Goal: Find specific page/section: Find specific page/section

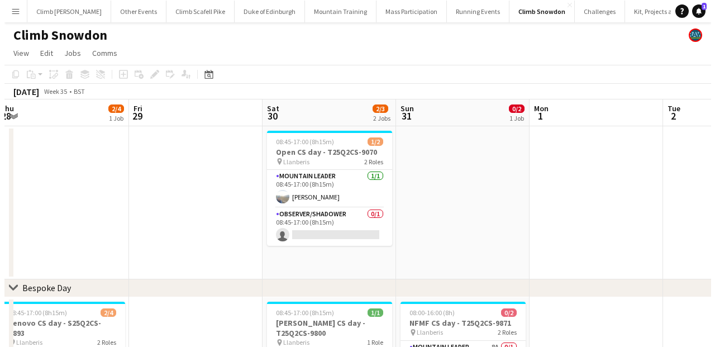
scroll to position [0, 275]
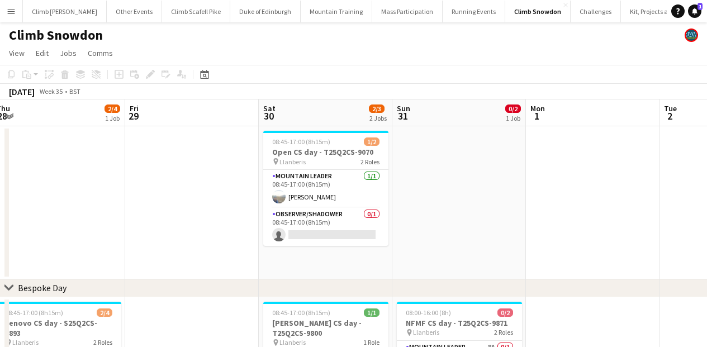
drag, startPoint x: 336, startPoint y: 273, endPoint x: 337, endPoint y: 249, distance: 23.5
click at [337, 249] on app-date-cell "08:45-17:00 (8h15m) 1/2 Open CS day - T25Q2CS-9070 pin Llanberis 2 Roles Mounta…" at bounding box center [325, 202] width 133 height 153
click at [309, 75] on app-toolbar "Copy Paste Paste Command V Paste with crew Command Shift V Paste linked Job [GE…" at bounding box center [353, 74] width 707 height 19
click at [372, 15] on button "Mass Participation Close" at bounding box center [407, 12] width 70 height 22
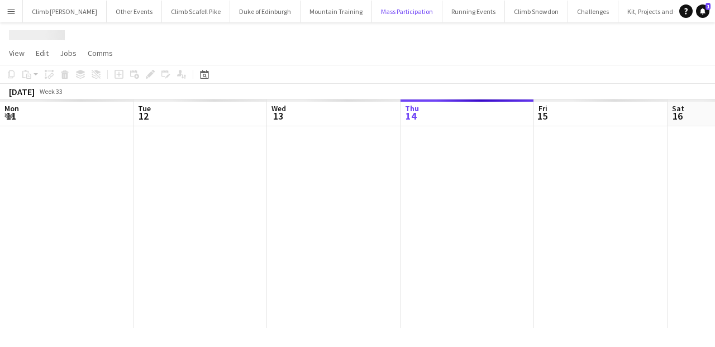
scroll to position [0, 267]
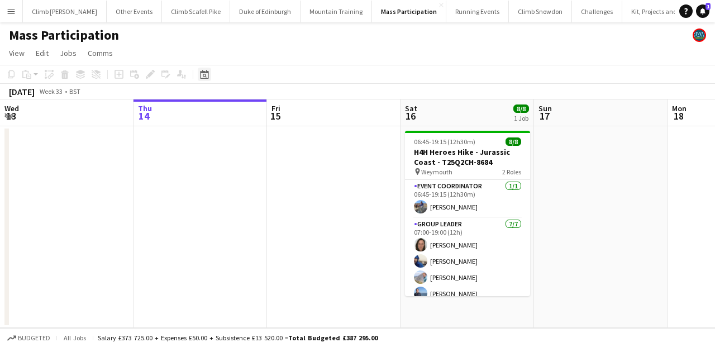
click at [203, 72] on icon at bounding box center [204, 74] width 8 height 9
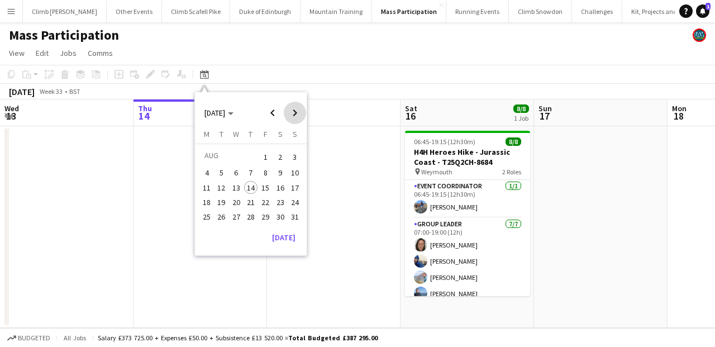
click at [301, 112] on span "Next month" at bounding box center [295, 113] width 22 height 22
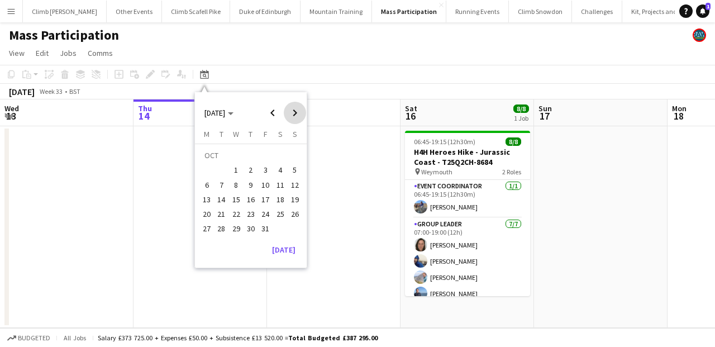
click at [301, 112] on span "Next month" at bounding box center [295, 113] width 22 height 22
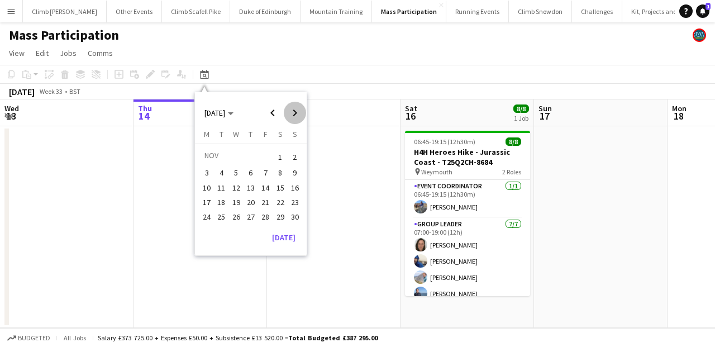
click at [301, 112] on span "Next month" at bounding box center [295, 113] width 22 height 22
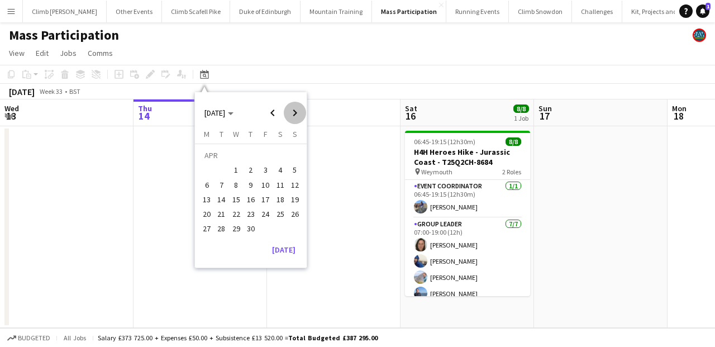
click at [301, 112] on span "Next month" at bounding box center [295, 113] width 22 height 22
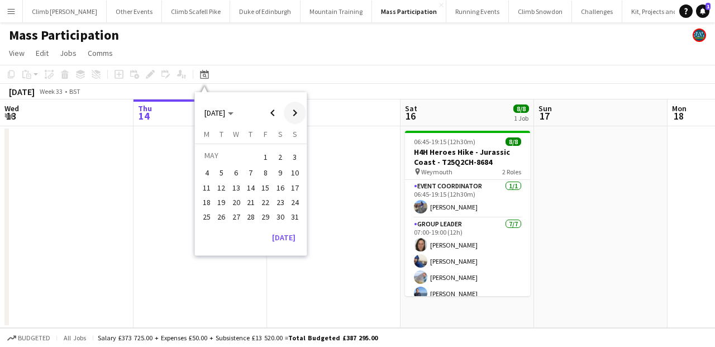
click at [301, 112] on span "Next month" at bounding box center [295, 113] width 22 height 22
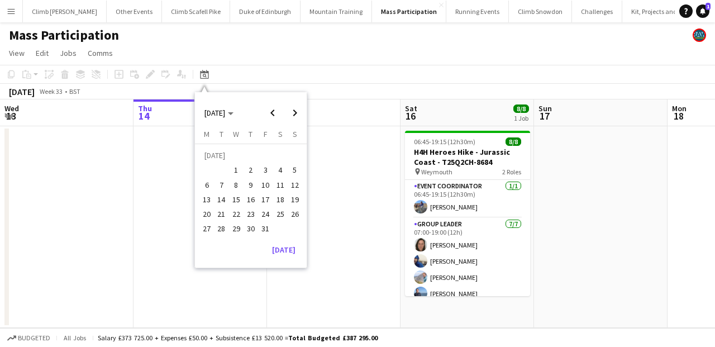
click at [263, 171] on span "3" at bounding box center [265, 170] width 13 height 13
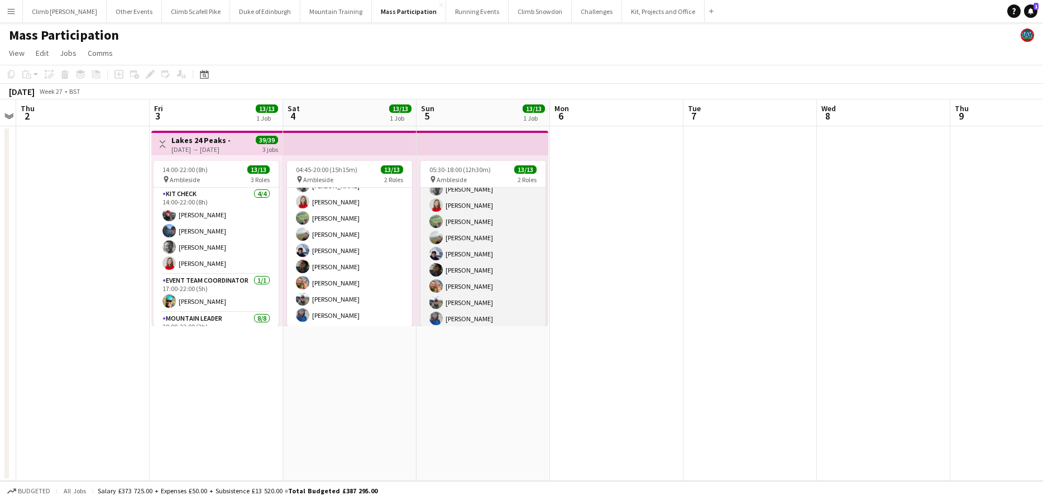
scroll to position [116, 0]
